Goal: Contribute content

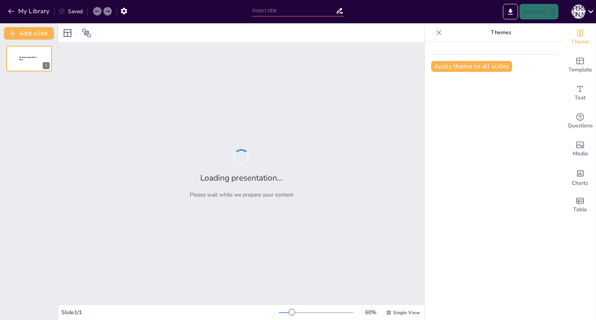
type input "Види державних нормативних актів, їх призначення та сфера застосування."
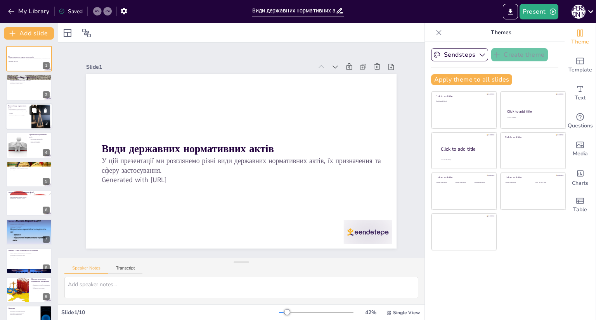
scroll to position [21, 0]
click at [29, 115] on p "Регламенти деталізують процедури" at bounding box center [18, 115] width 21 height 2
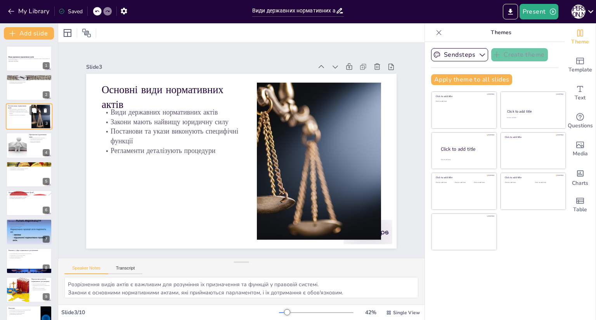
scroll to position [0, 0]
click at [22, 152] on div at bounding box center [17, 145] width 35 height 24
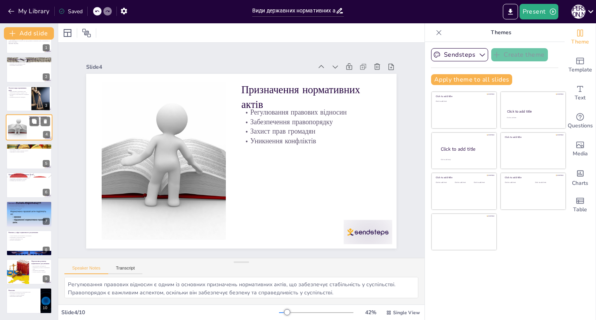
scroll to position [51, 0]
click at [23, 201] on div "Важливість дотримання нормативних актів Критична важливість дотримання Сприяння…" at bounding box center [29, 214] width 47 height 26
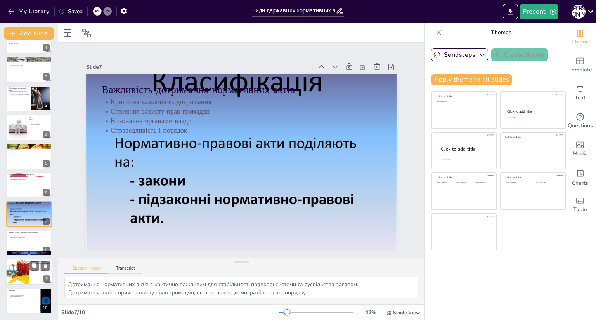
click at [24, 258] on div at bounding box center [17, 271] width 52 height 26
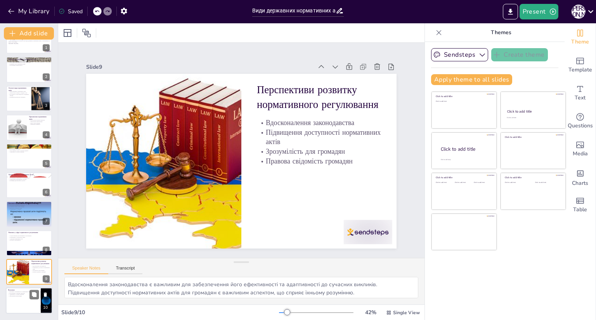
click at [24, 287] on div at bounding box center [29, 300] width 47 height 26
type textarea "Різноманітність нормативних актів є важливою для забезпечення стабільності прав…"
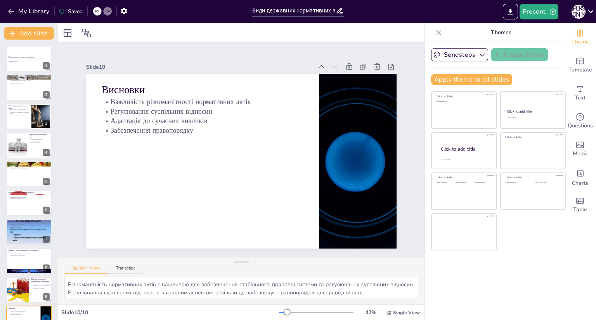
scroll to position [0, 0]
click at [578, 84] on icon "Add text boxes" at bounding box center [579, 88] width 9 height 9
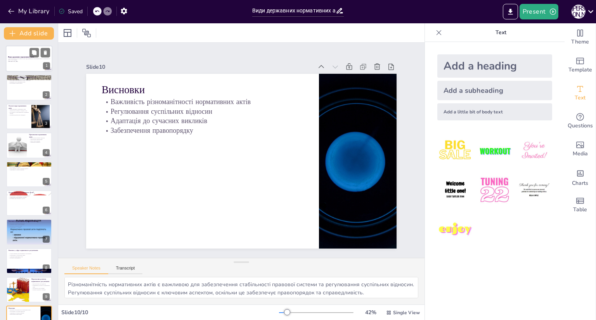
click at [16, 66] on div at bounding box center [29, 58] width 47 height 26
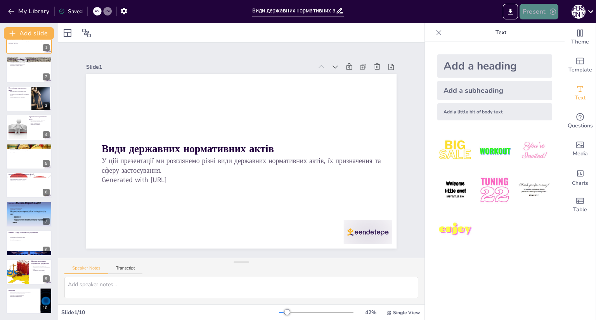
click at [532, 10] on button "Present" at bounding box center [539, 12] width 39 height 16
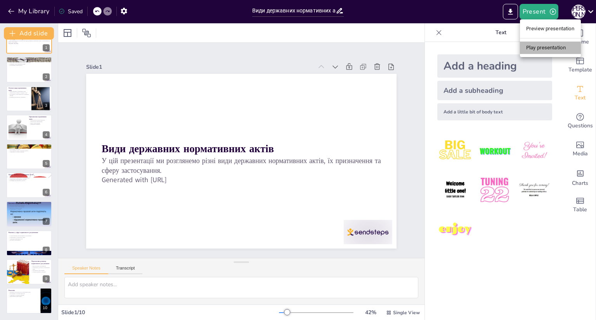
click at [533, 47] on li "Play presentation" at bounding box center [550, 48] width 61 height 12
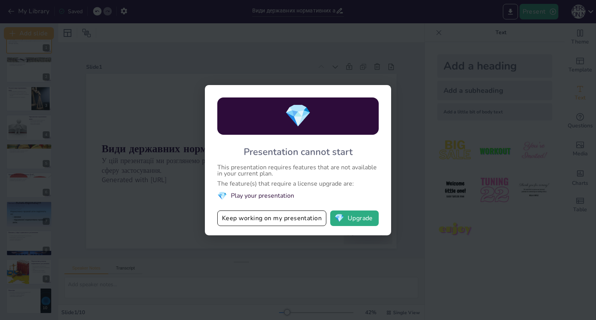
click at [459, 252] on div "💎 Presentation cannot start This presentation requires features that are not av…" at bounding box center [298, 160] width 596 height 320
click at [285, 210] on button "Keep working on my presentation" at bounding box center [271, 218] width 109 height 16
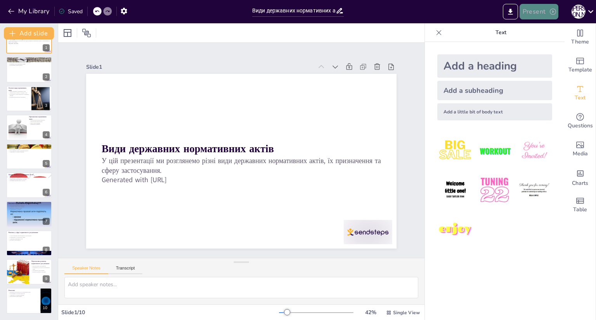
click at [533, 6] on button "Present" at bounding box center [539, 12] width 39 height 16
click at [535, 23] on li "Preview presentation" at bounding box center [550, 29] width 61 height 12
